Goal: Find specific page/section: Find specific page/section

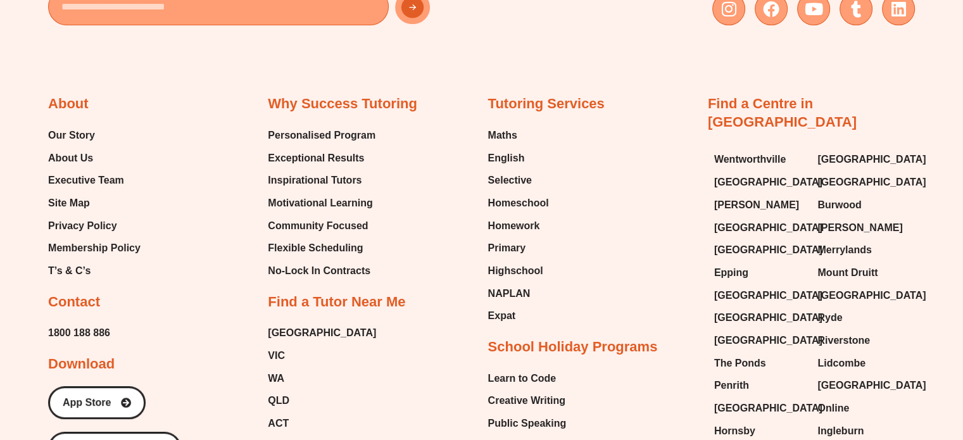
scroll to position [5186, 0]
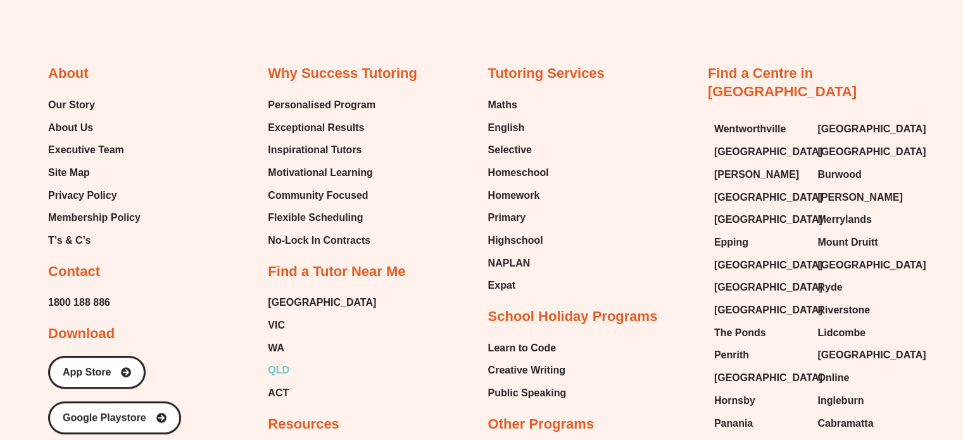
click at [271, 361] on span "QLD" at bounding box center [279, 370] width 22 height 19
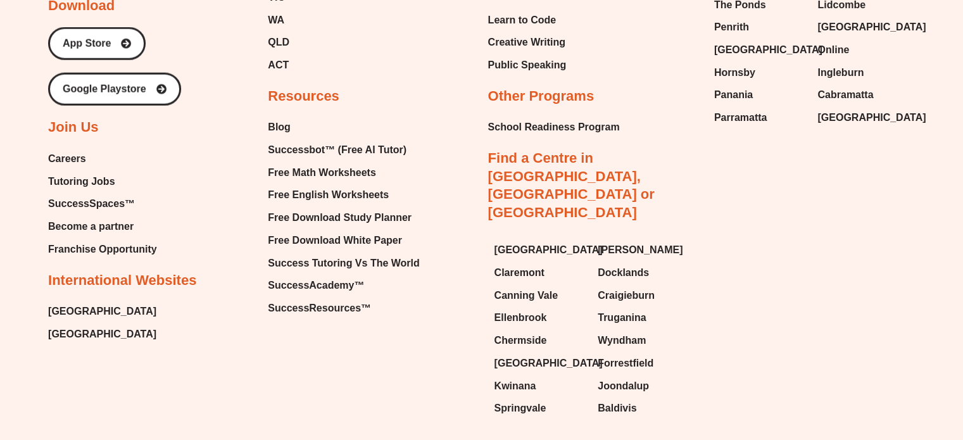
scroll to position [3089, 0]
